Goal: Task Accomplishment & Management: Manage account settings

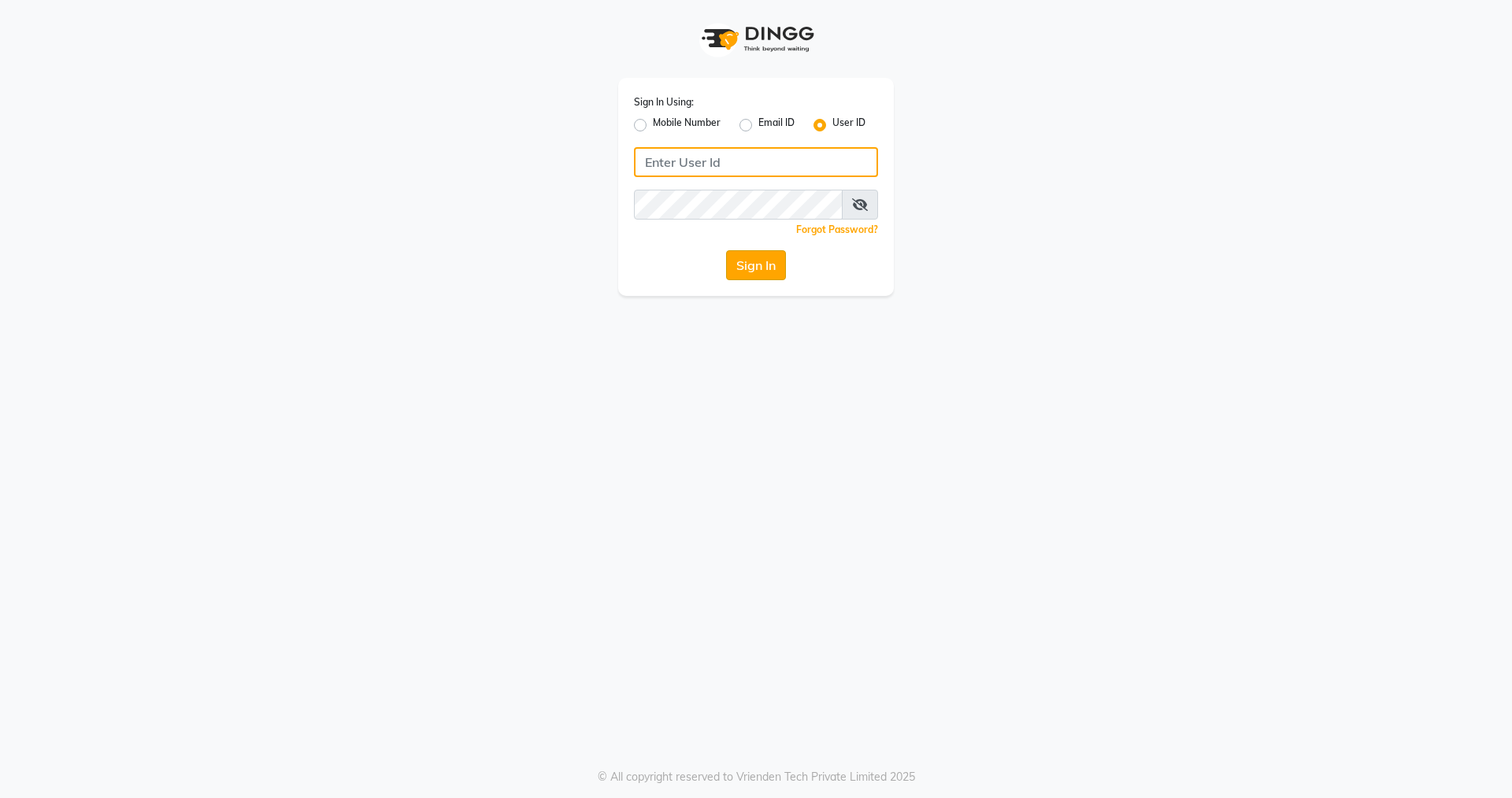
type input "nirrvana"
click at [761, 272] on button "Sign In" at bounding box center [756, 266] width 60 height 30
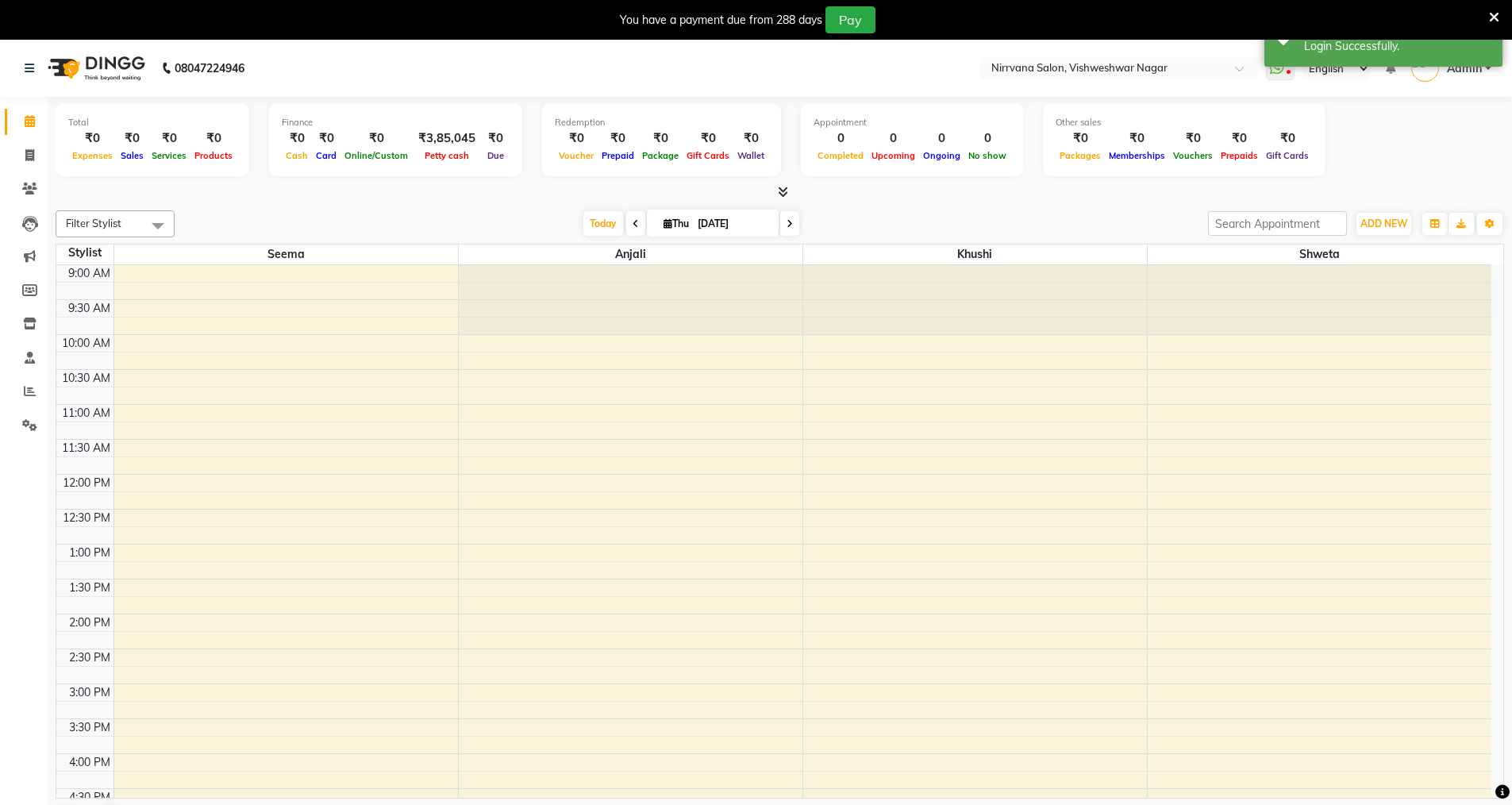
click at [785, 186] on icon at bounding box center [783, 192] width 10 height 12
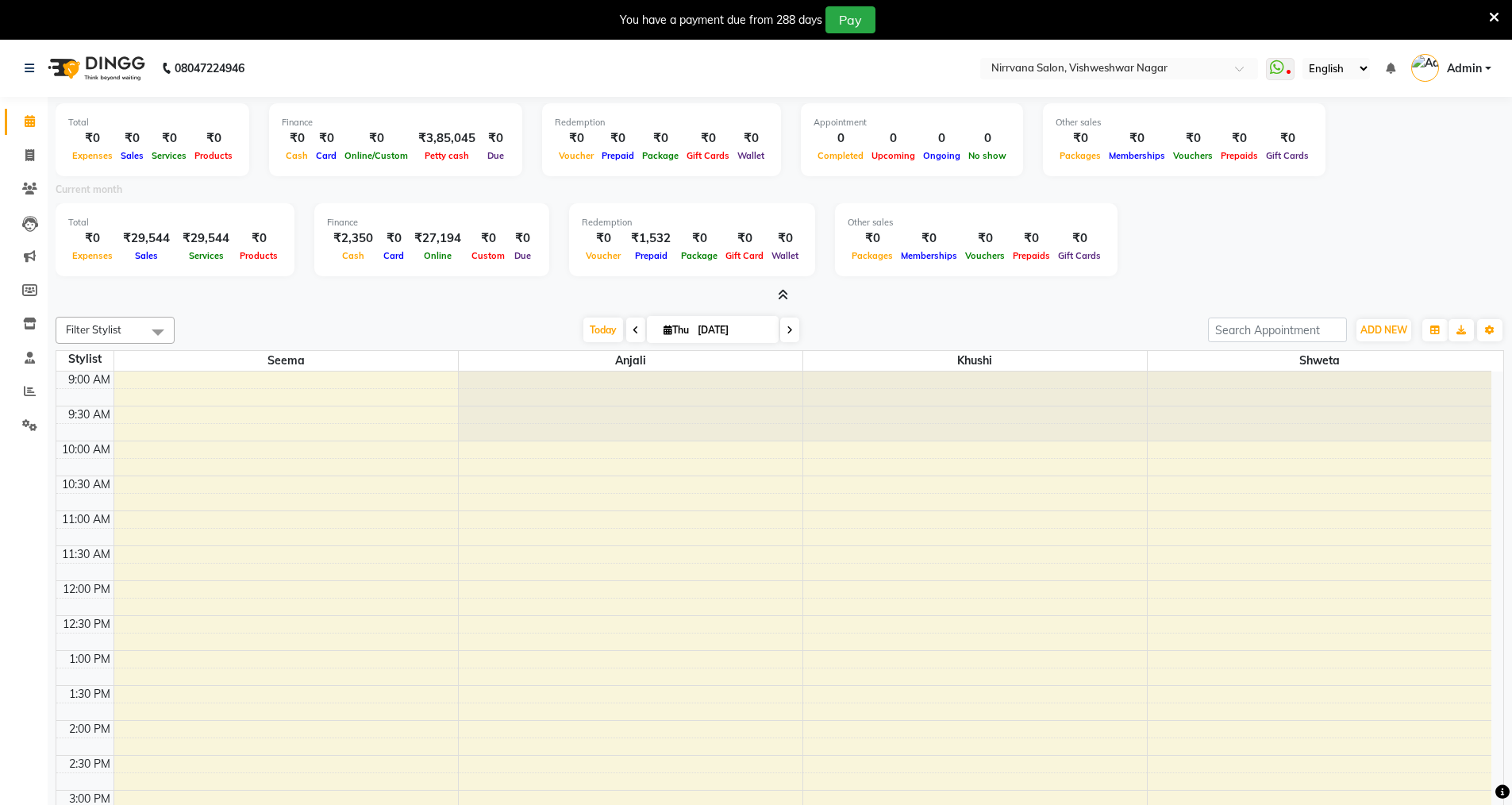
click at [1493, 17] on icon at bounding box center [1494, 17] width 10 height 14
